Goal: Information Seeking & Learning: Learn about a topic

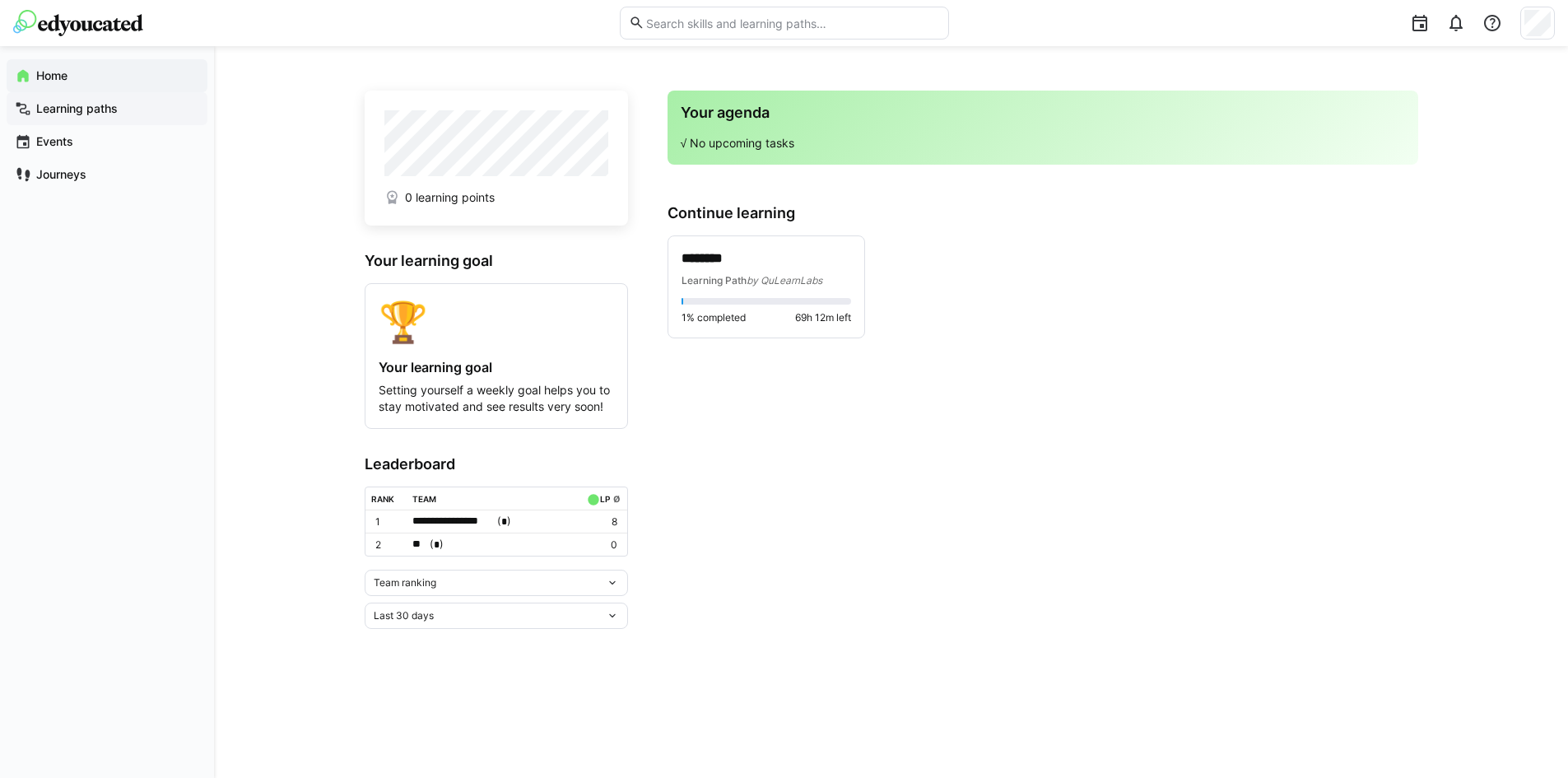
click at [134, 111] on span "Learning paths" at bounding box center [116, 109] width 166 height 17
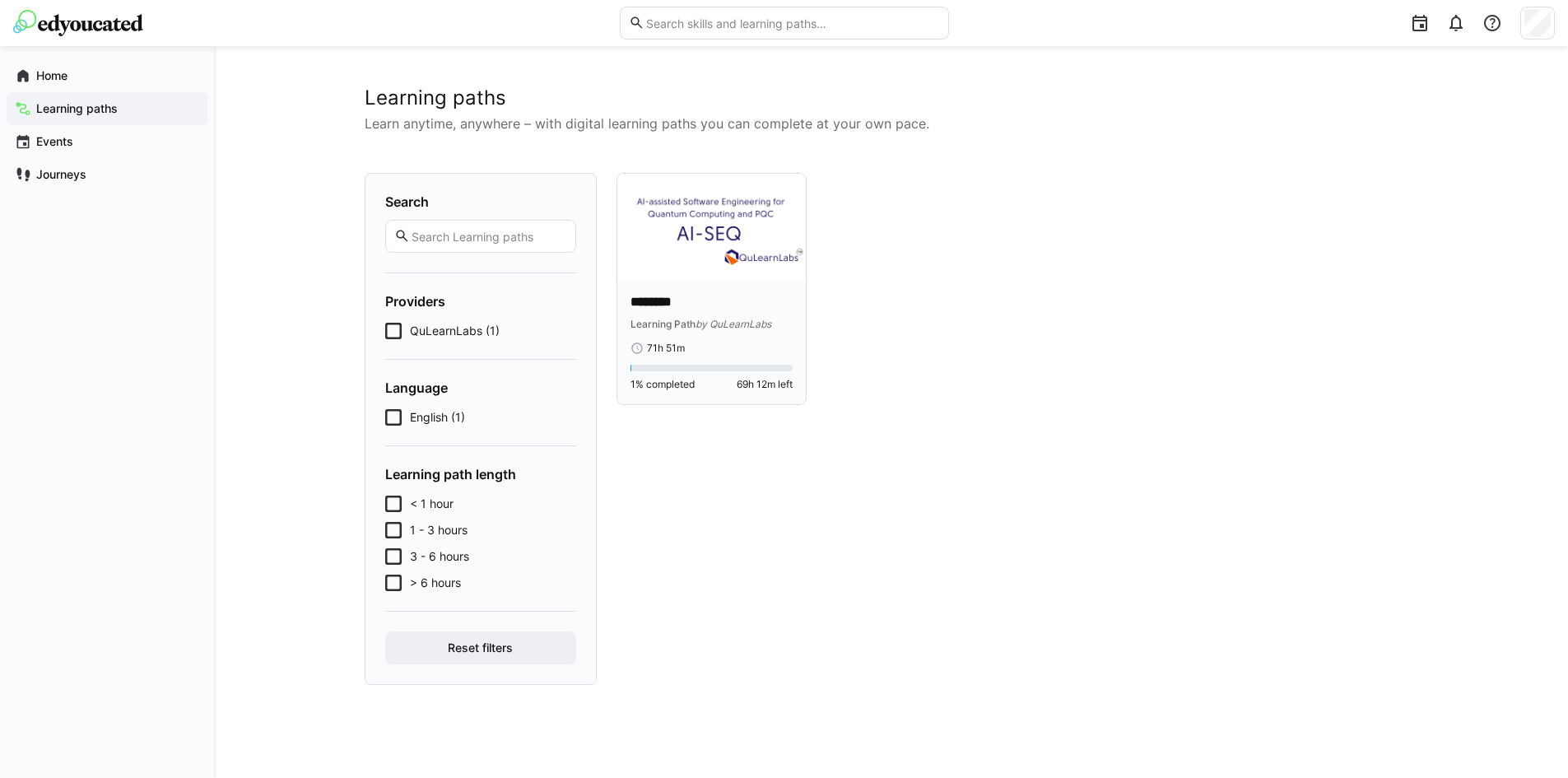
click at [625, 287] on div "******** Learning Path by QuLearnLabs 71h 51m 1% completed 69h 12m left" at bounding box center [711, 342] width 189 height 124
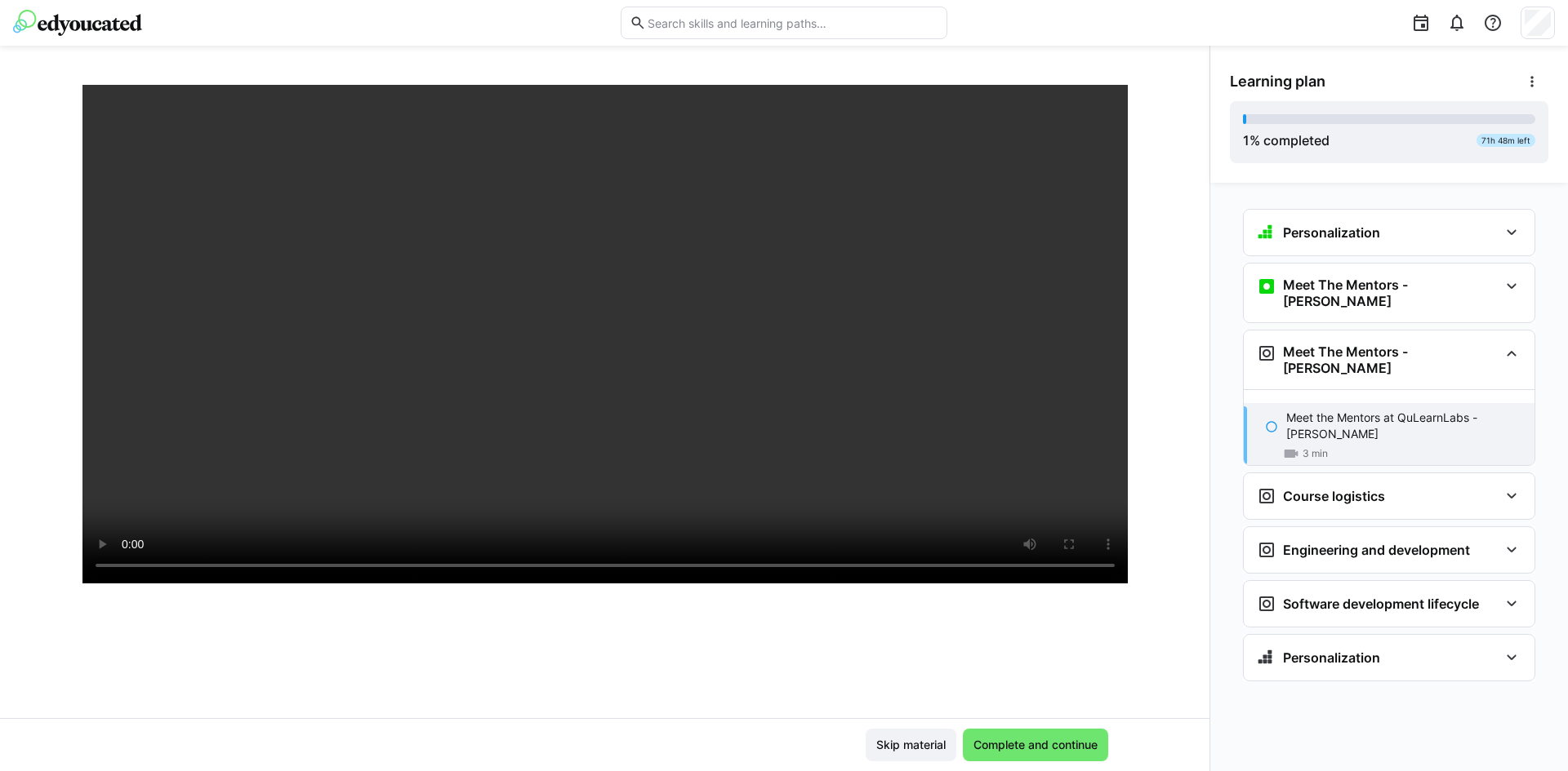
scroll to position [180, 0]
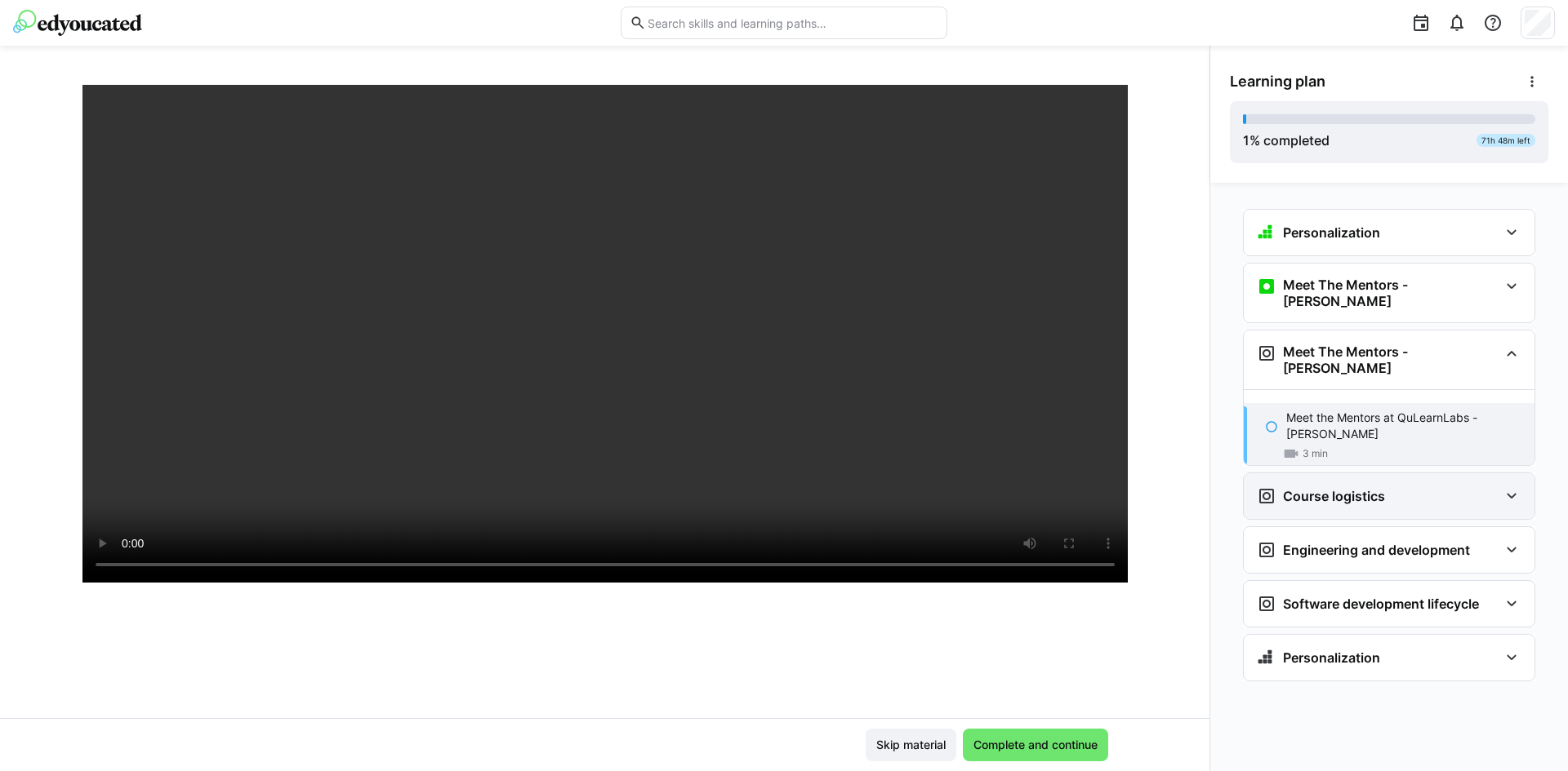
click at [1463, 486] on div "Course logistics" at bounding box center [1378, 496] width 242 height 19
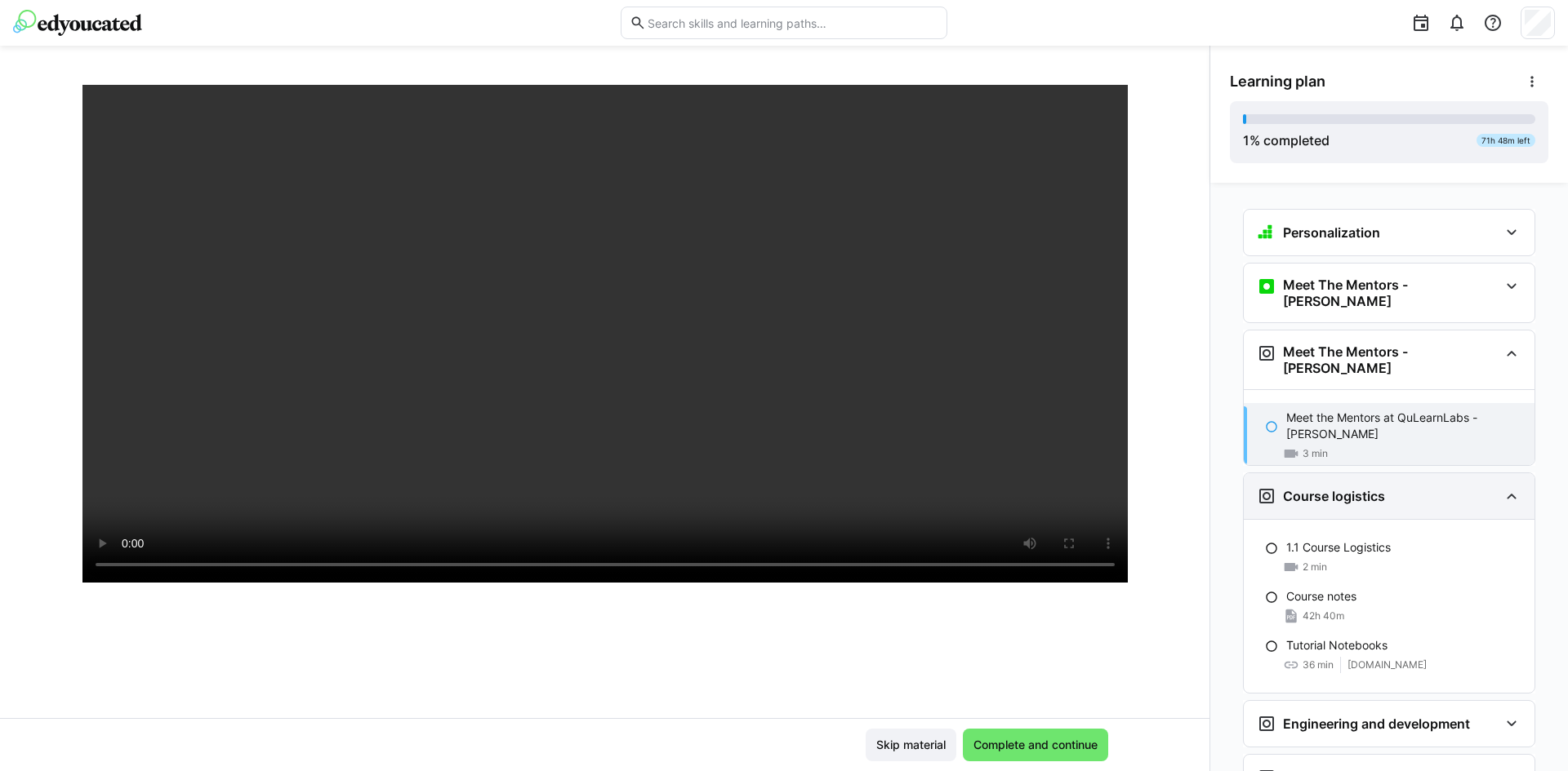
scroll to position [109, 0]
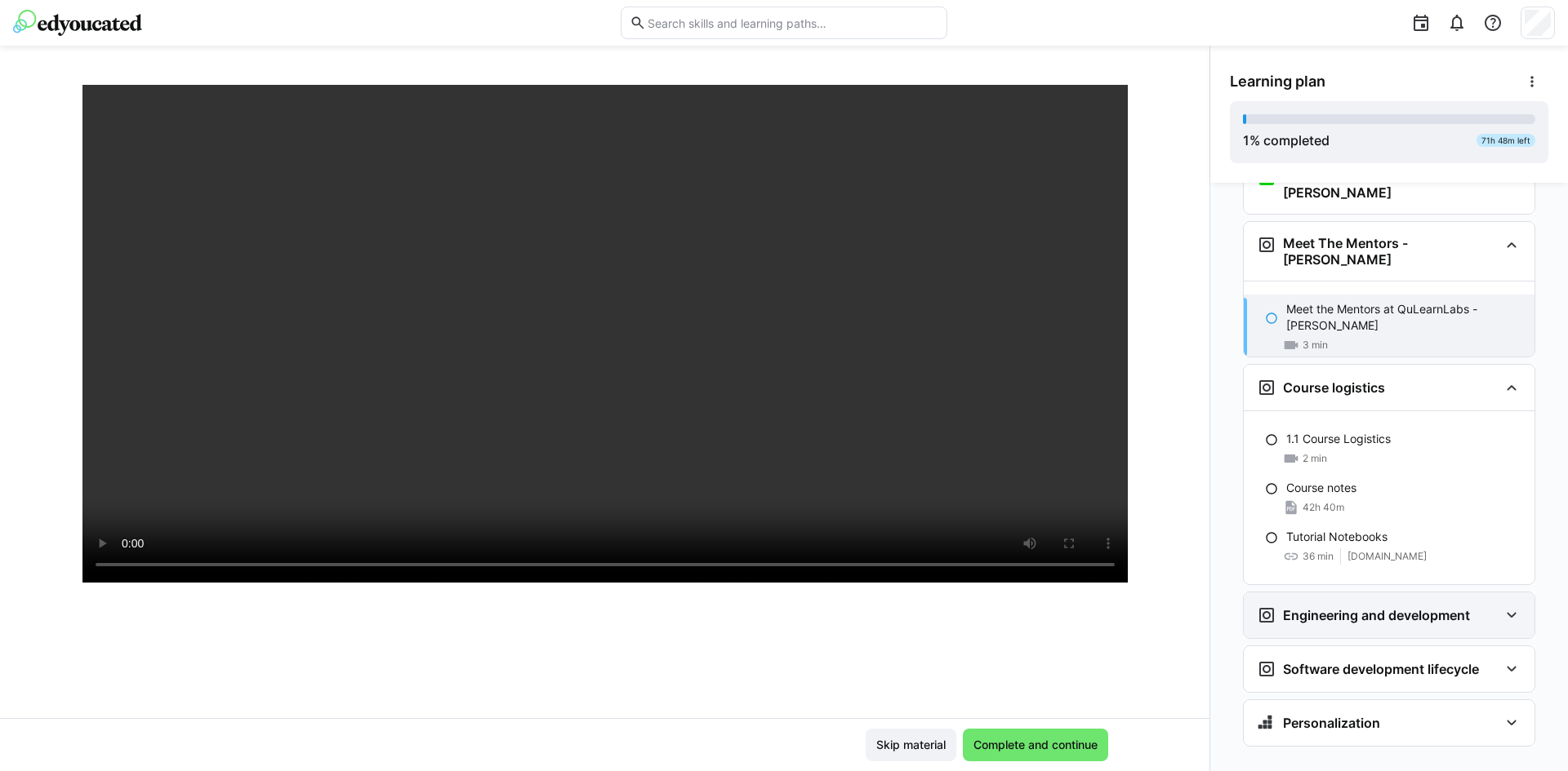
click at [1405, 600] on div "Engineering and development" at bounding box center [1388, 615] width 290 height 46
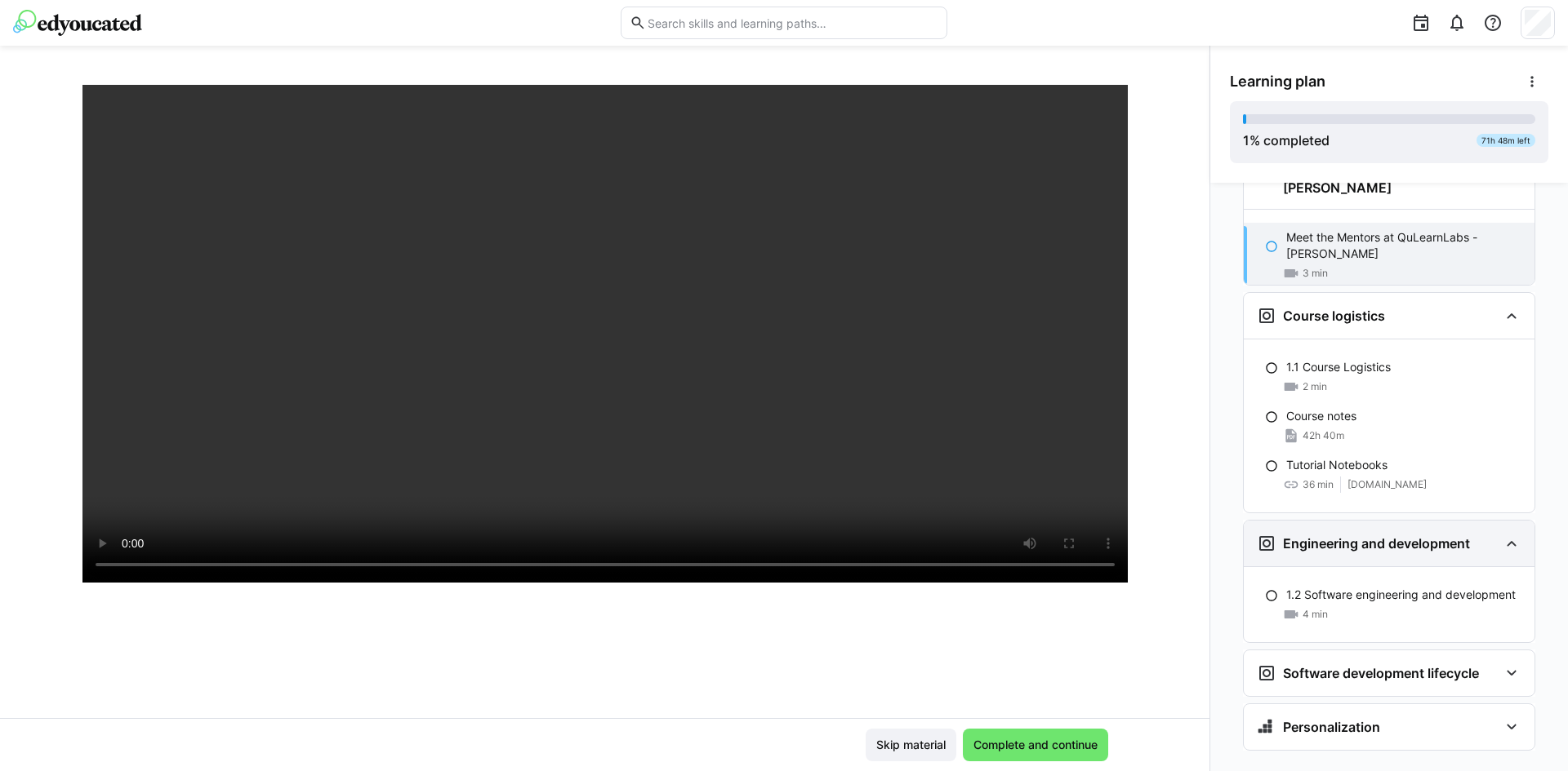
scroll to position [184, 0]
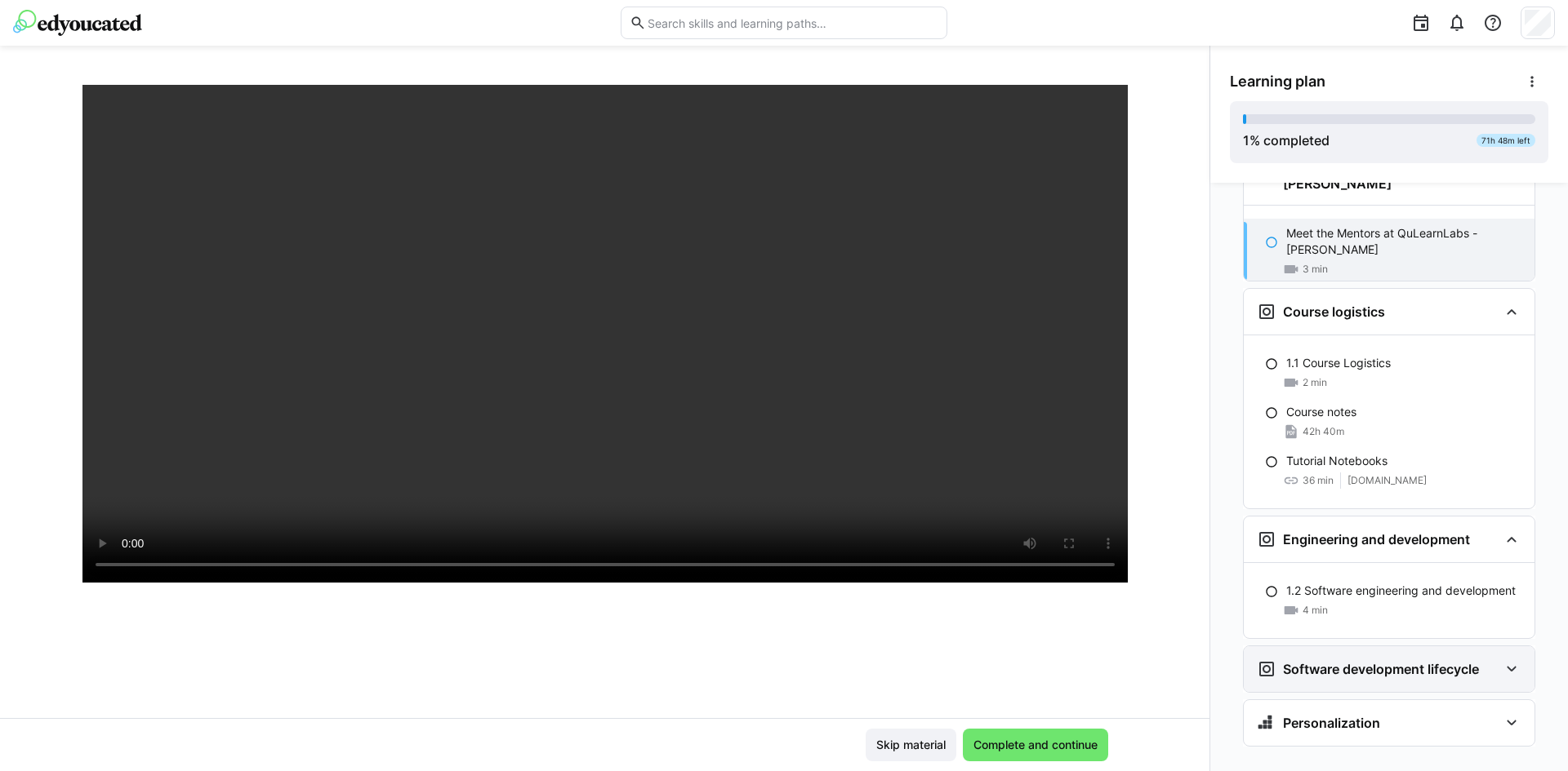
click at [1358, 654] on div "Software development lifecycle" at bounding box center [1388, 669] width 290 height 46
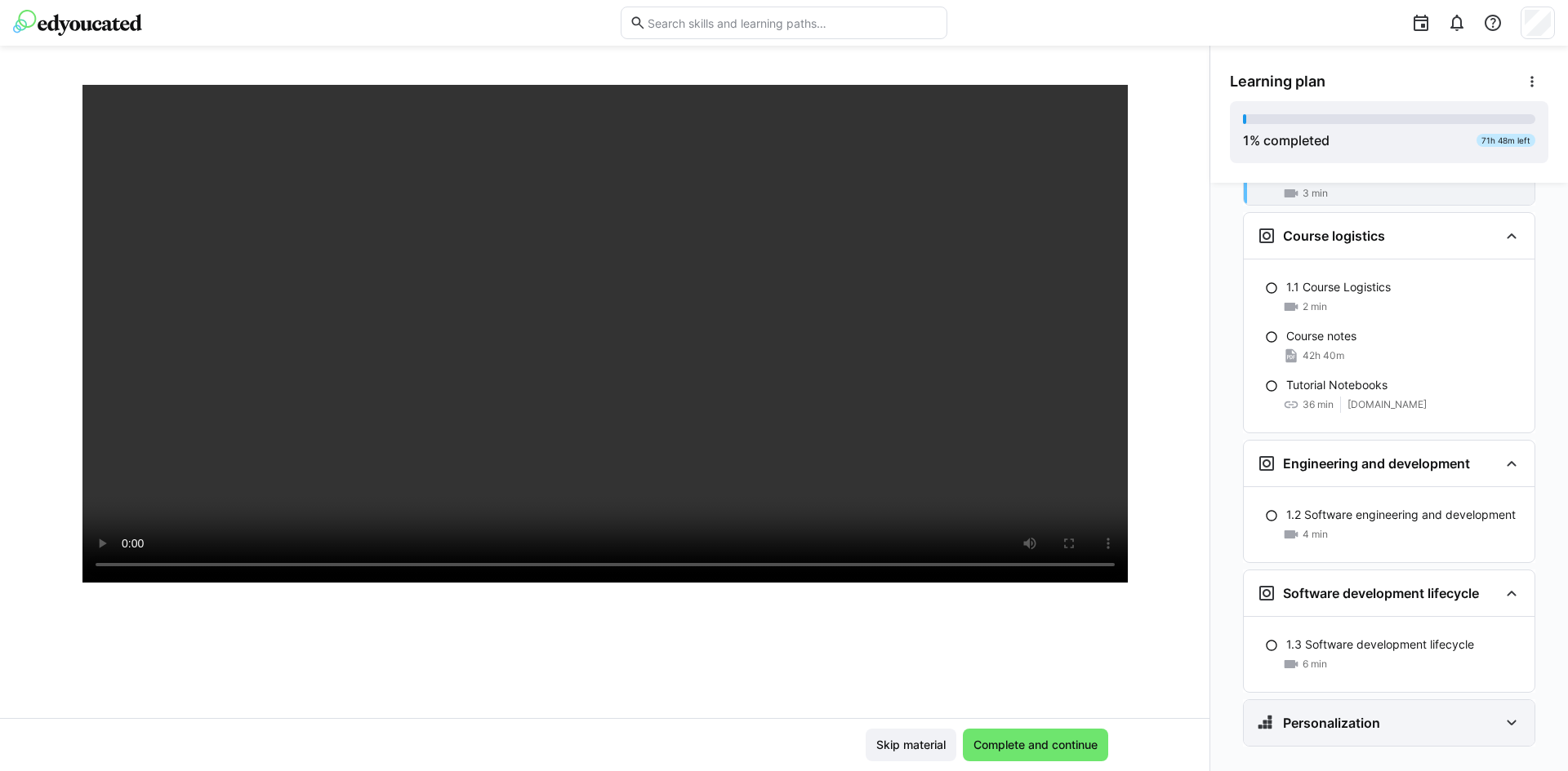
click at [1327, 715] on h3 "Personalization" at bounding box center [1332, 722] width 97 height 17
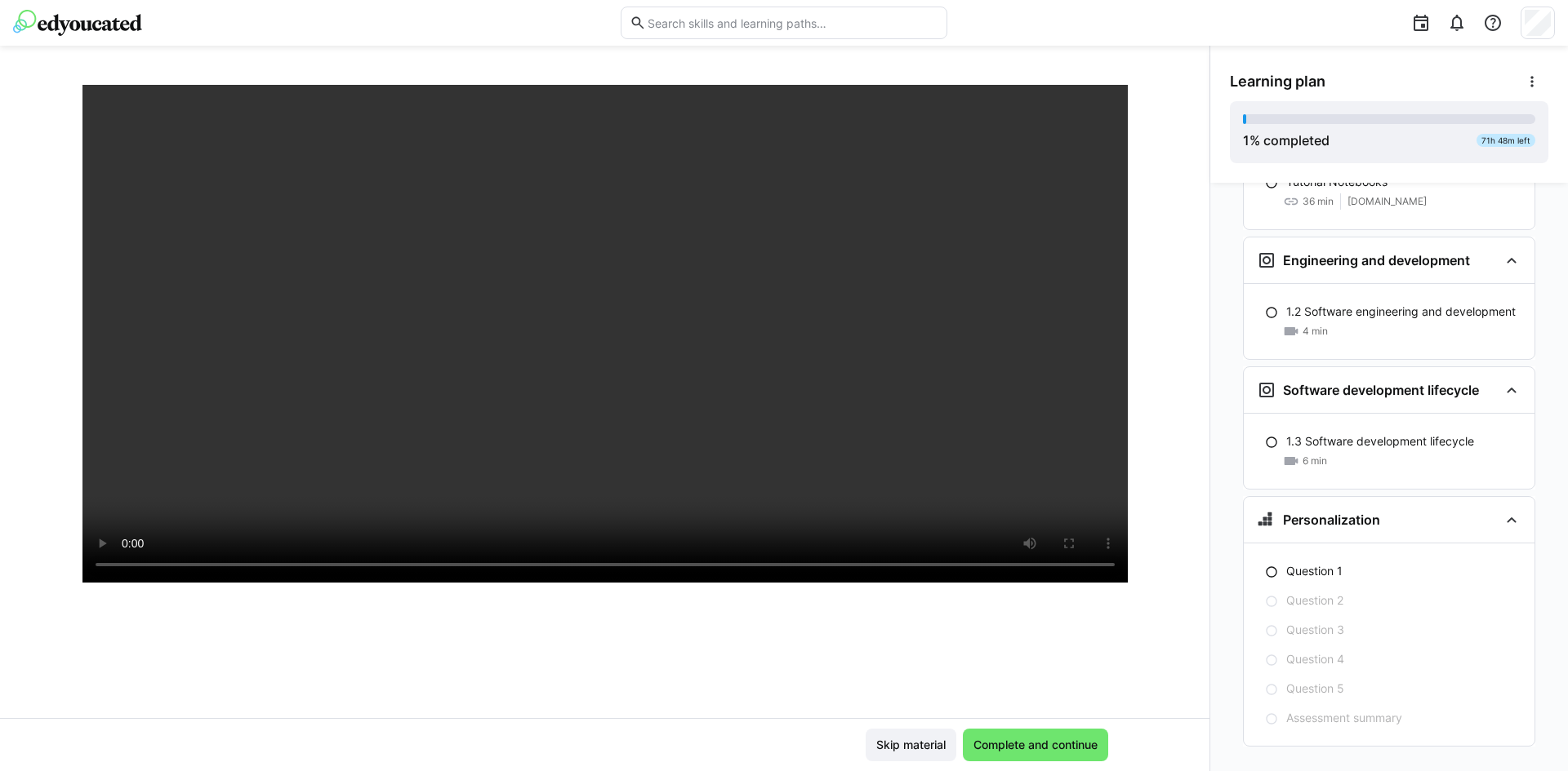
scroll to position [280, 0]
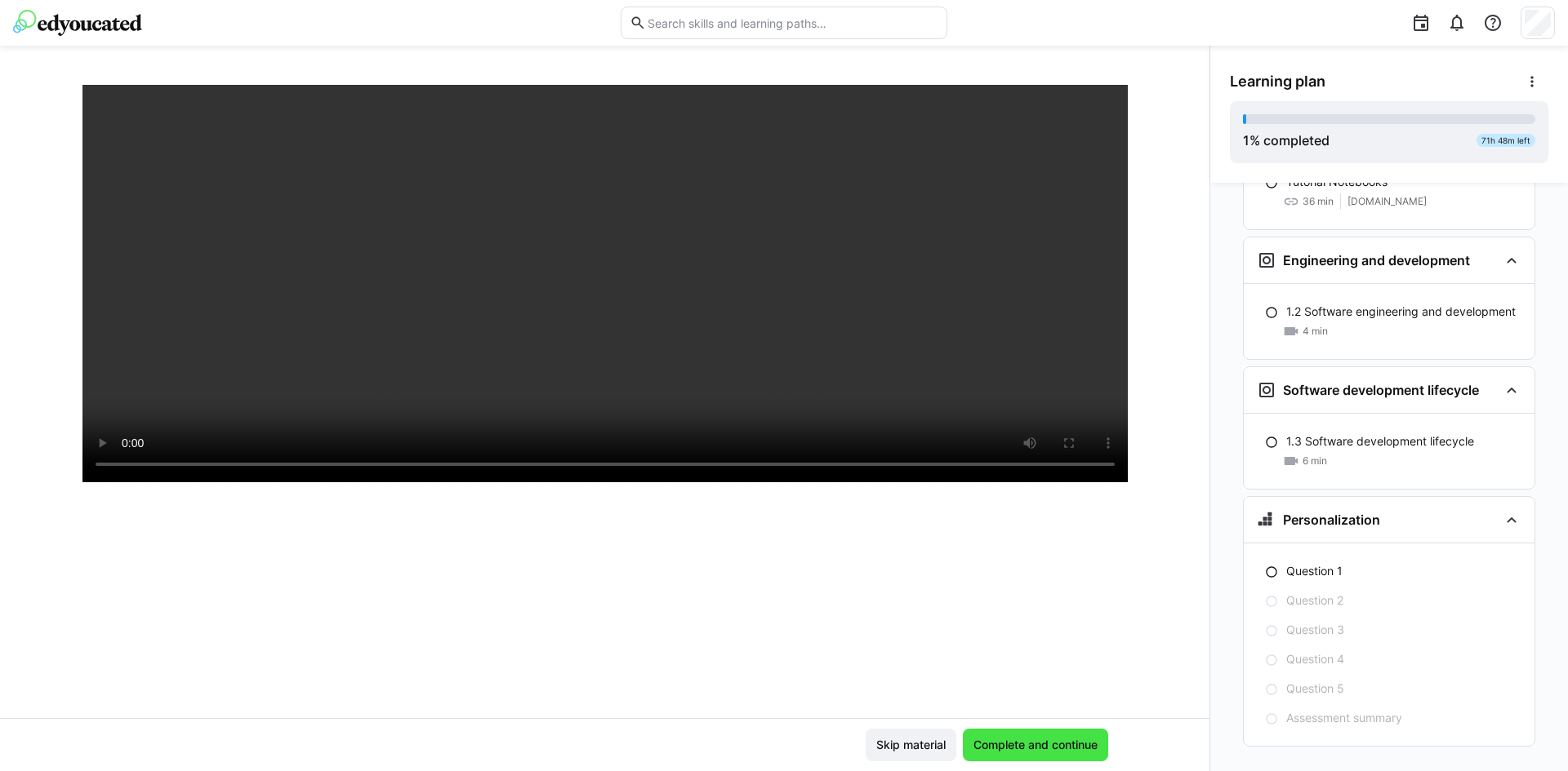
click at [1036, 753] on span "Complete and continue" at bounding box center [1036, 745] width 129 height 17
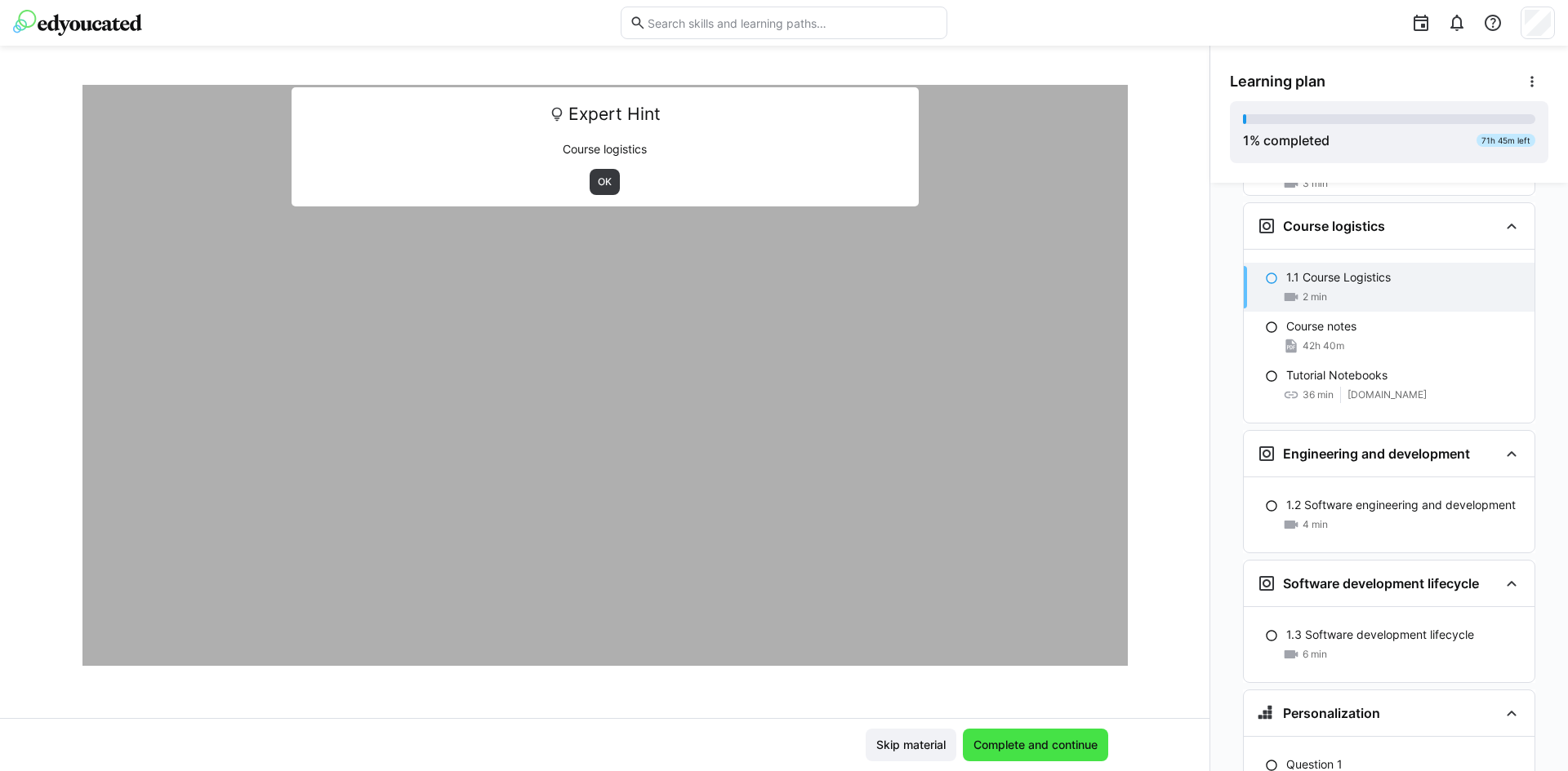
scroll to position [264, 0]
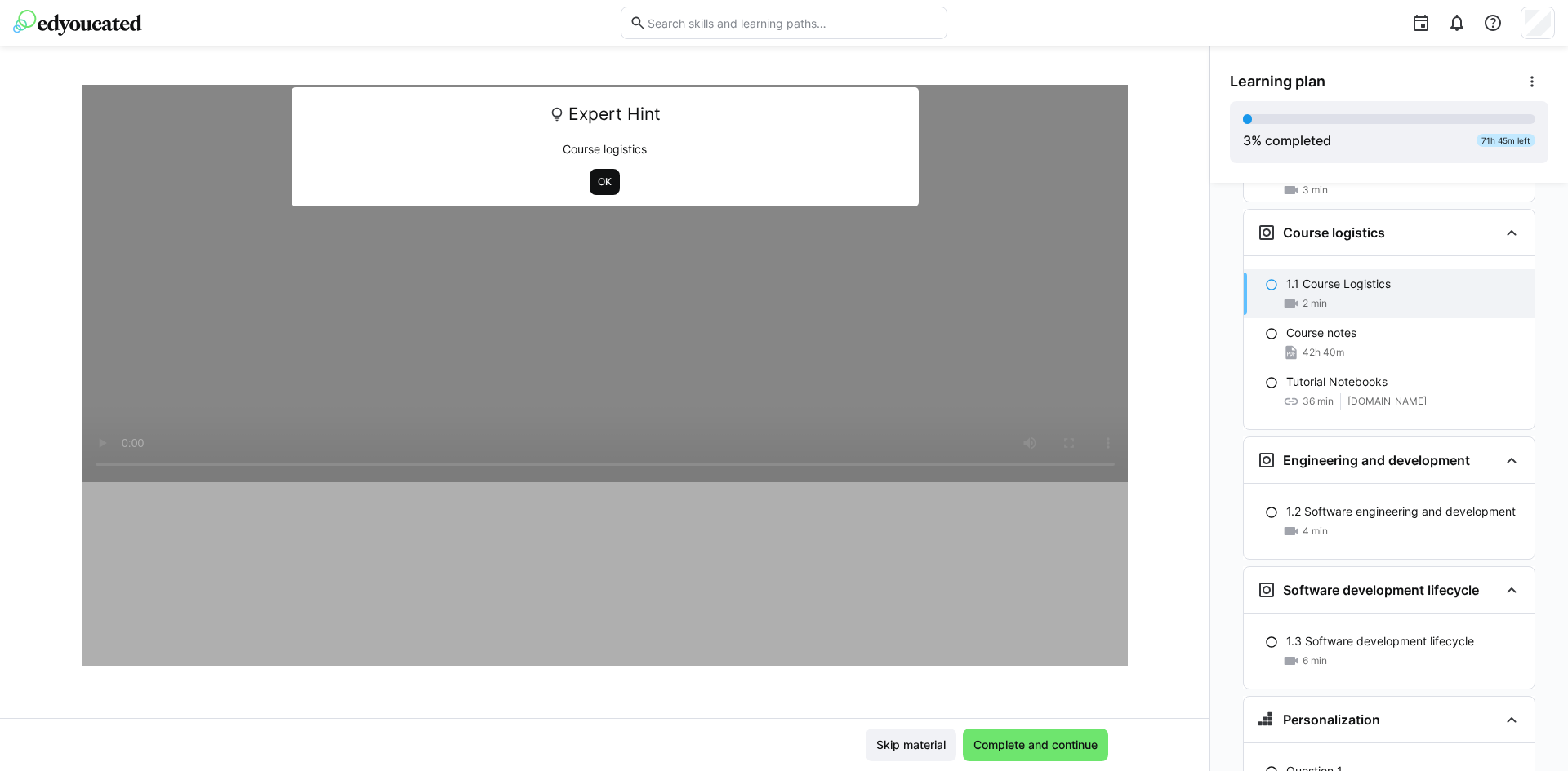
click at [598, 182] on span "OK" at bounding box center [605, 182] width 17 height 13
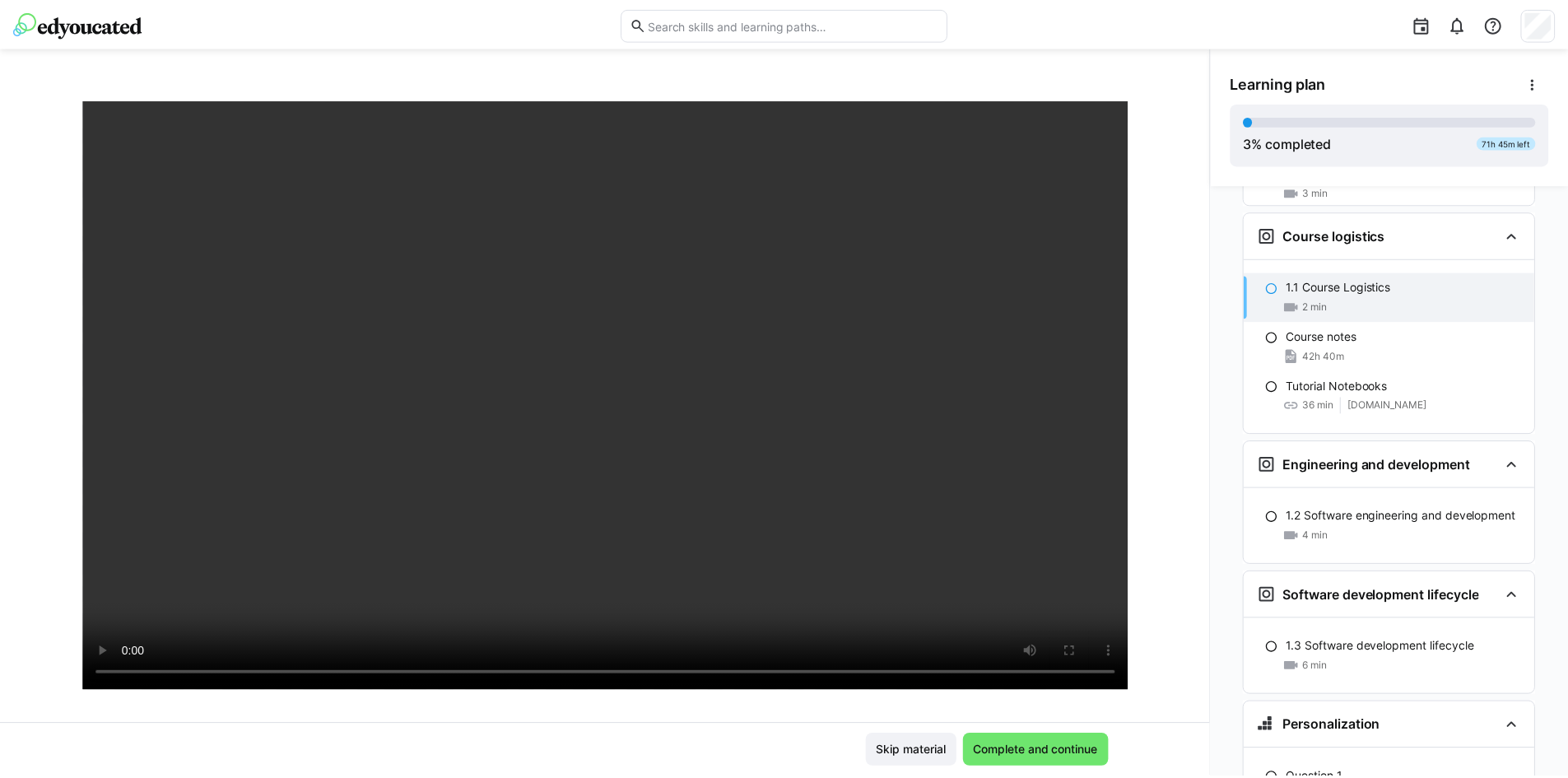
scroll to position [0, 0]
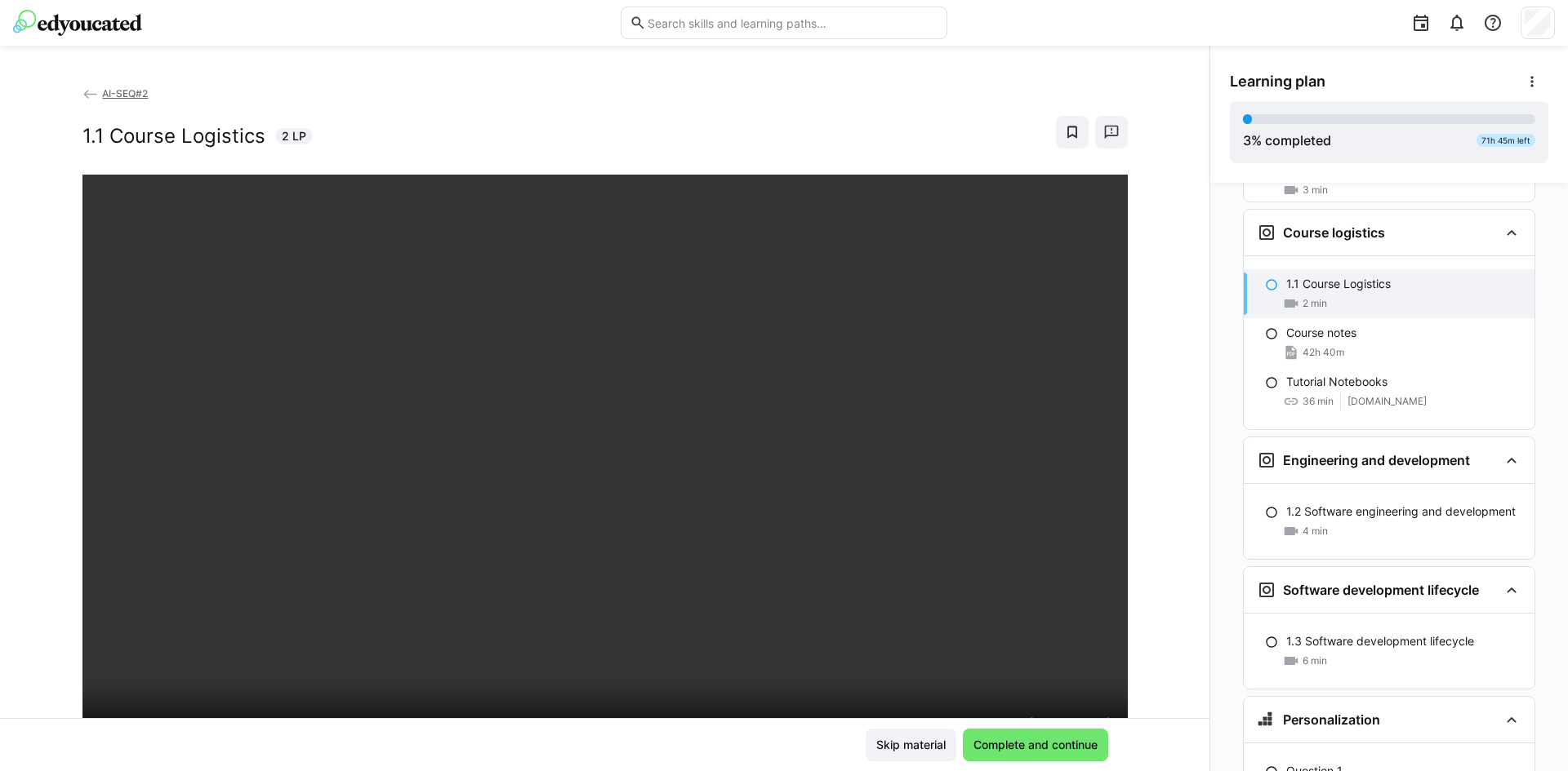
click at [110, 91] on span "AI-SEQ#2" at bounding box center [124, 93] width 46 height 13
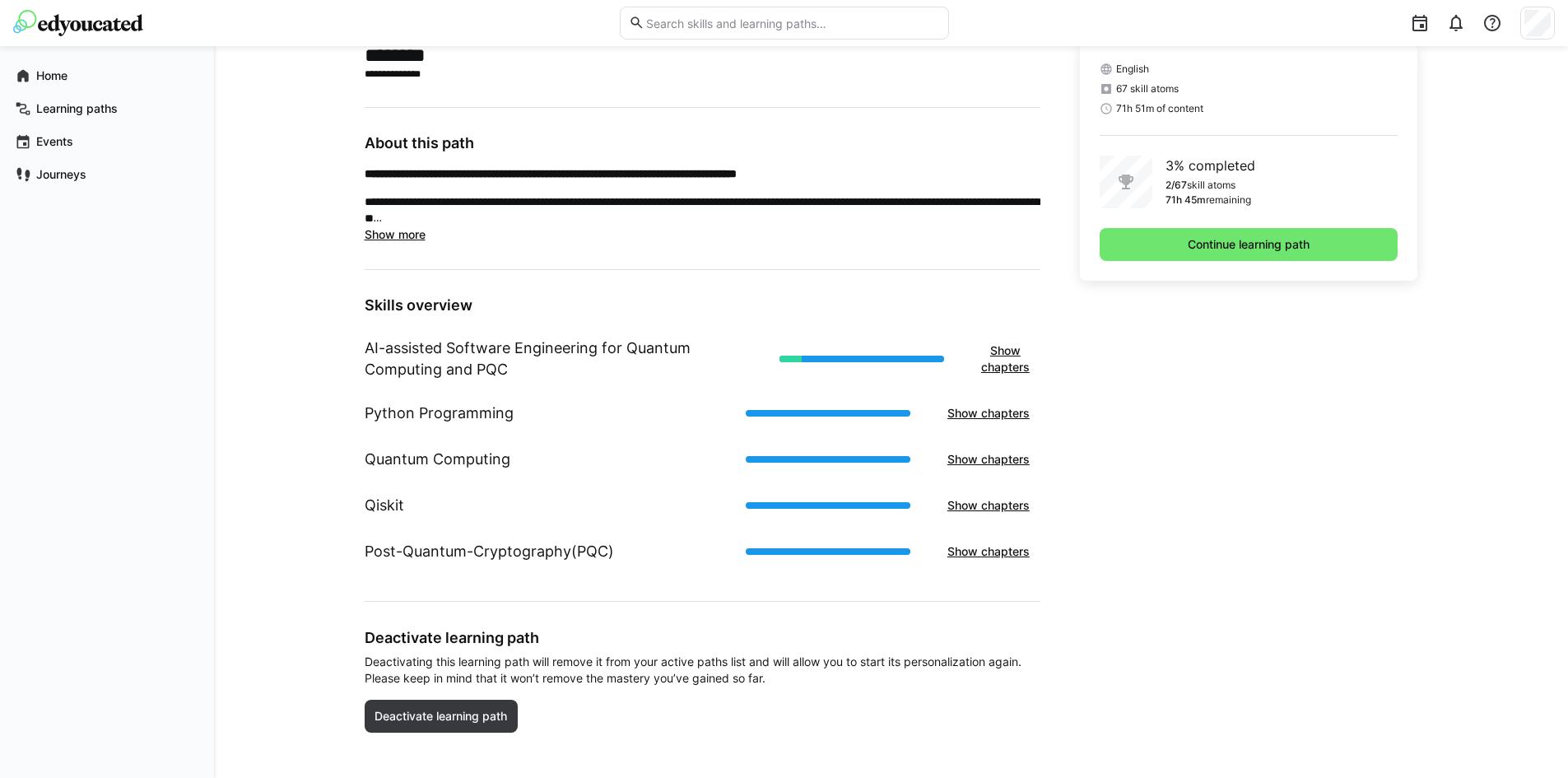
scroll to position [426, 0]
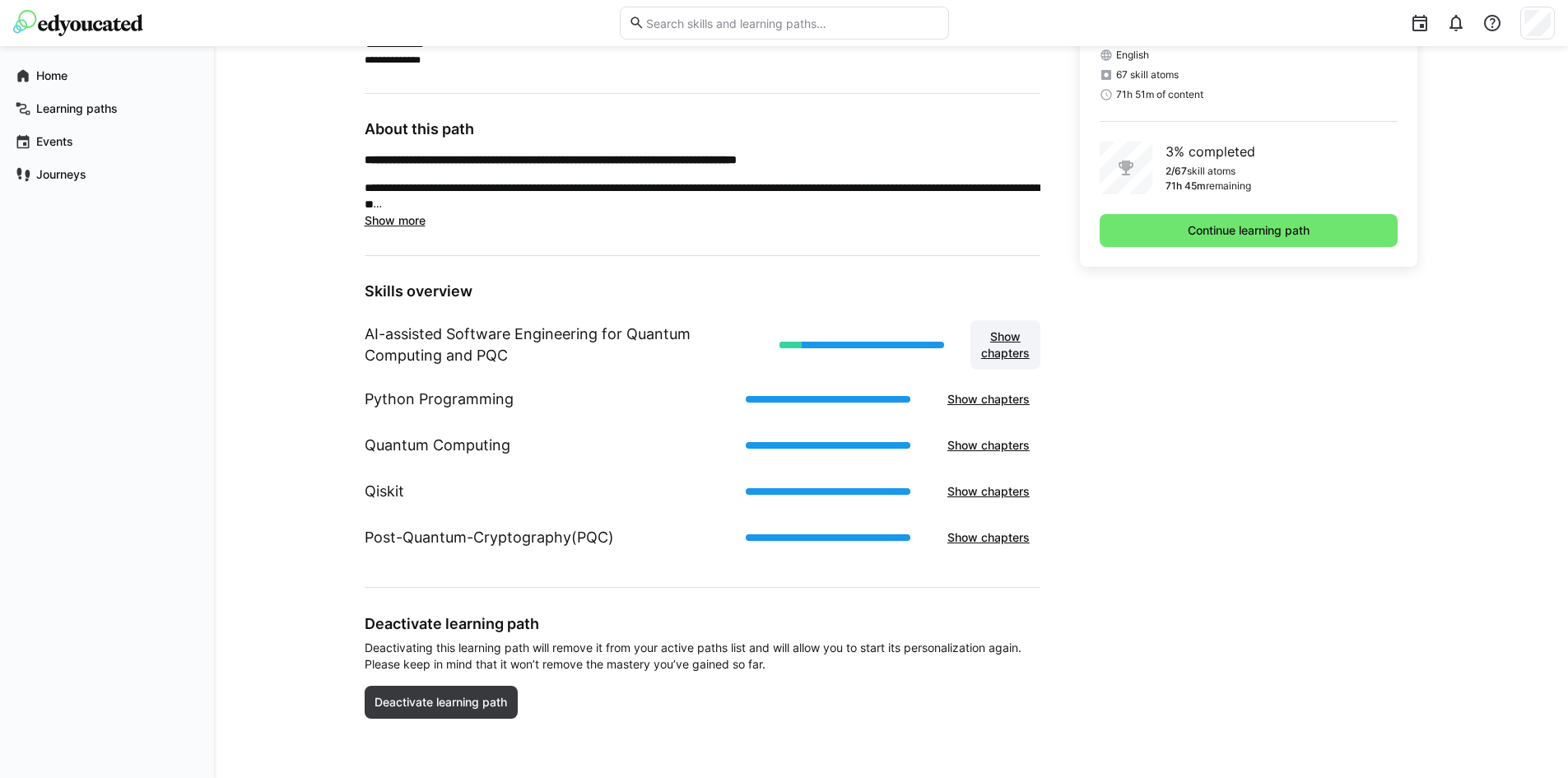
click at [1011, 341] on span "Show chapters" at bounding box center [1006, 345] width 54 height 33
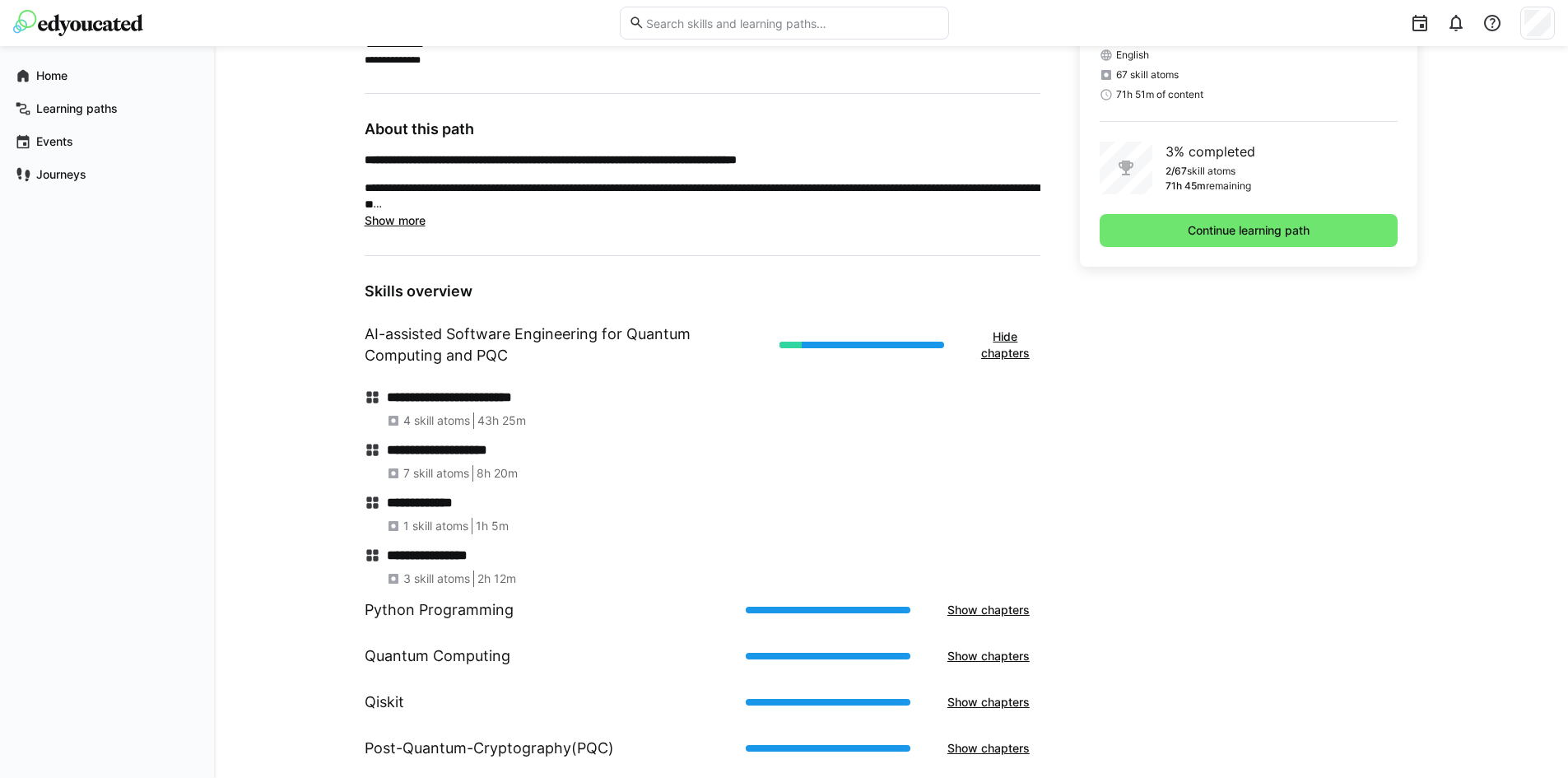
click at [574, 348] on h1 "AI-assisted Software Engineering for Quantum Computing and PQC" at bounding box center [565, 345] width 402 height 43
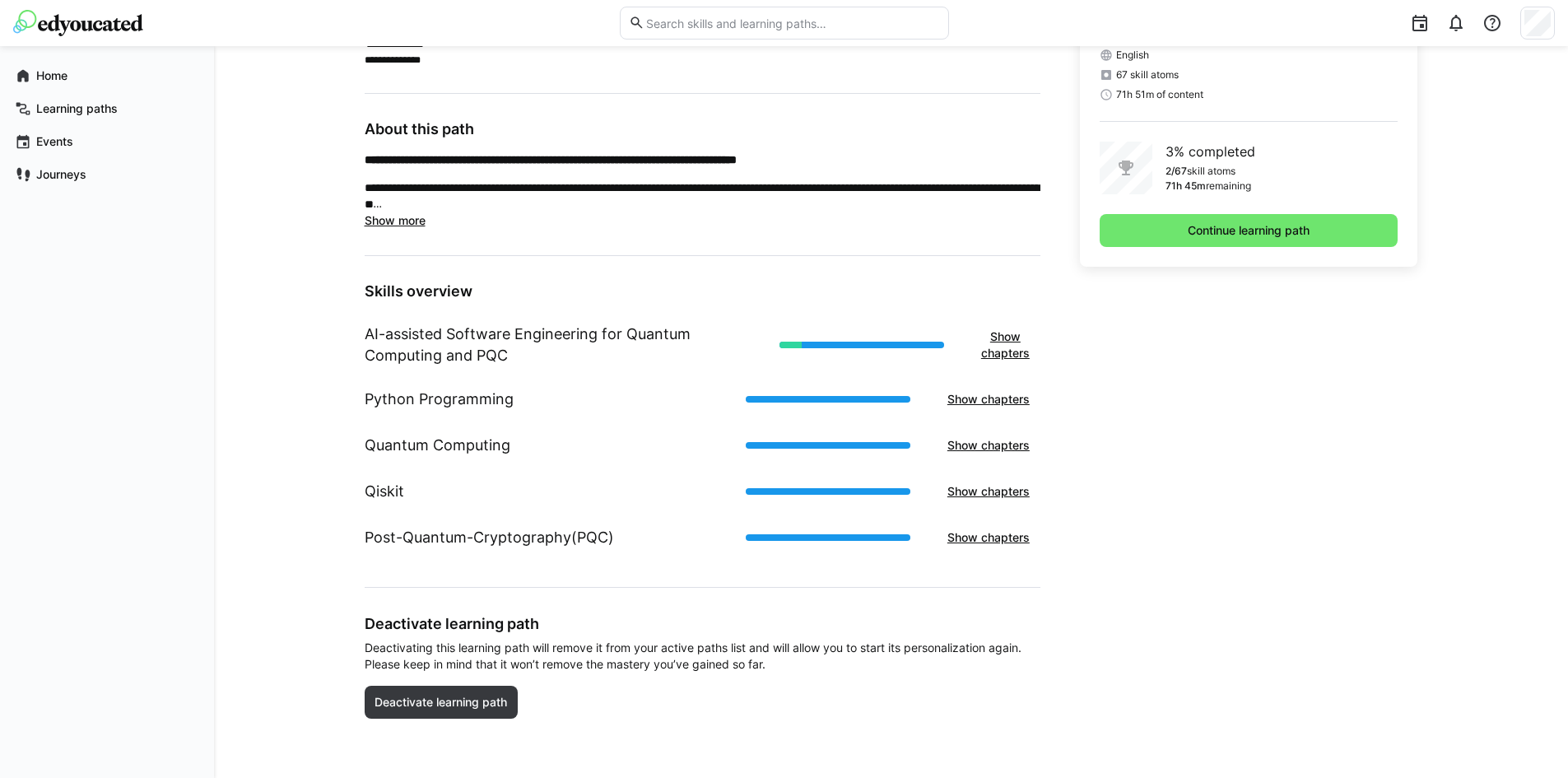
click at [336, 432] on div "**********" at bounding box center [891, 199] width 1354 height 1158
